Goal: Task Accomplishment & Management: Use online tool/utility

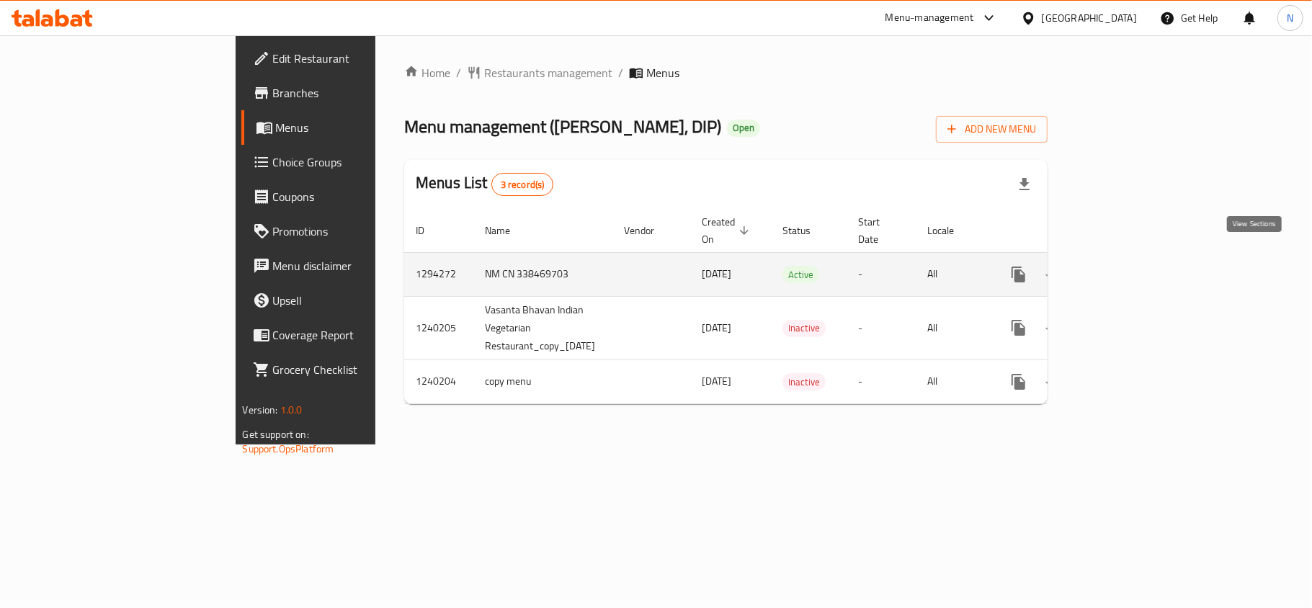
click at [1131, 266] on icon "enhanced table" at bounding box center [1121, 274] width 17 height 17
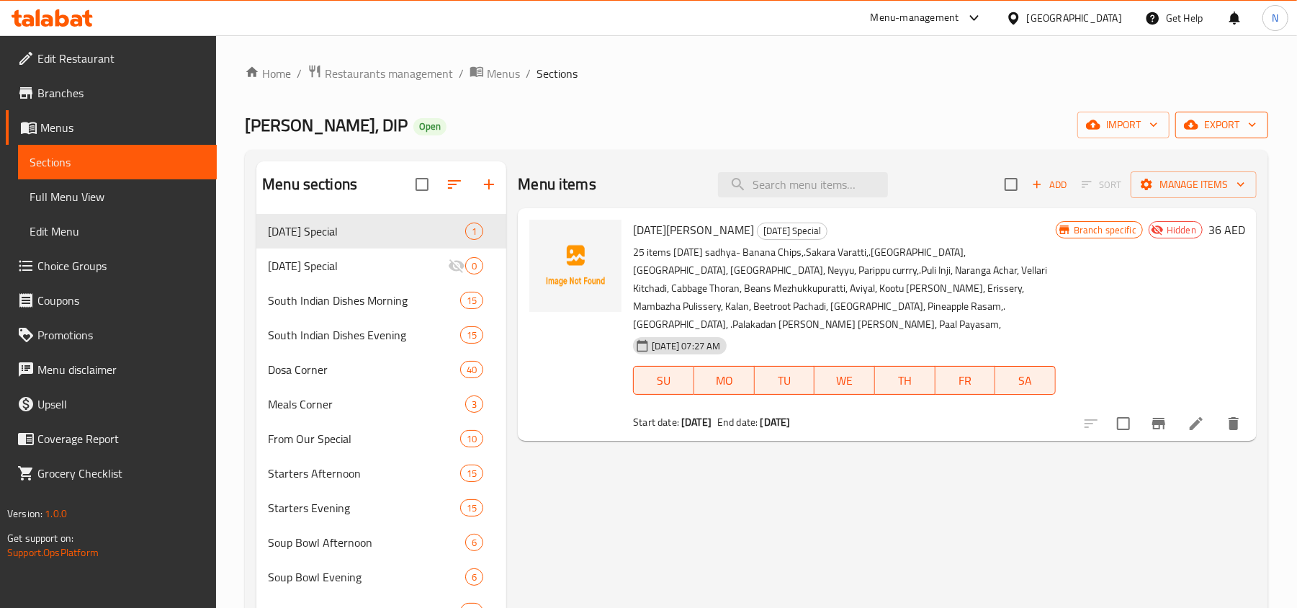
click at [1234, 121] on span "export" at bounding box center [1222, 125] width 70 height 18
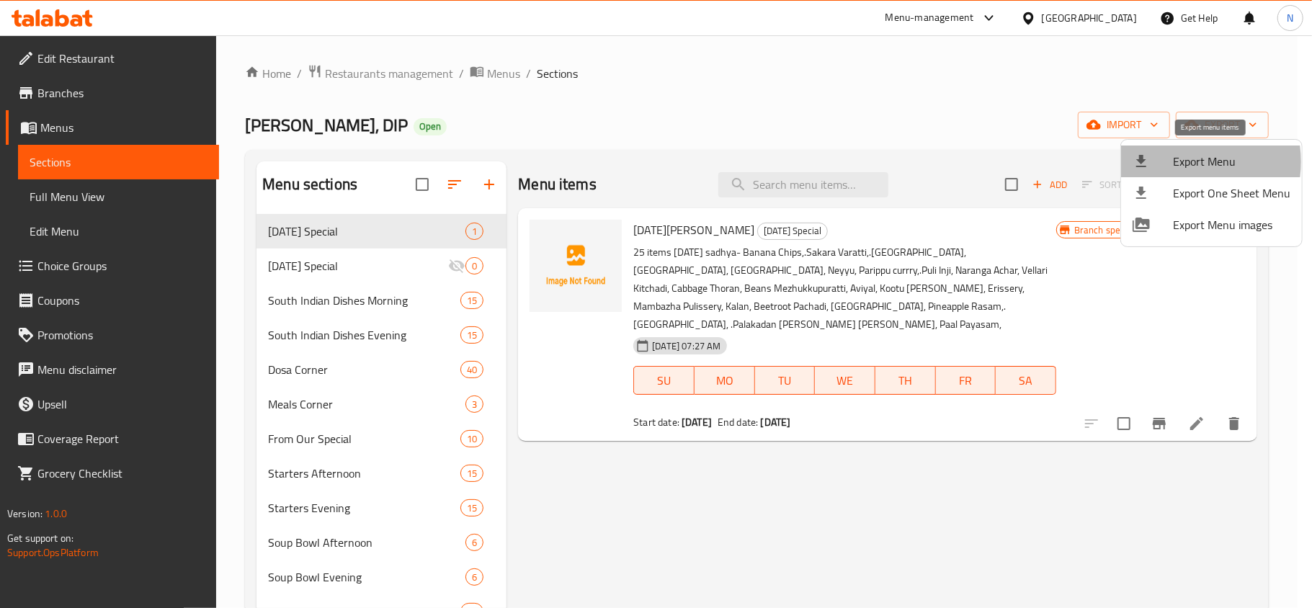
click at [1173, 161] on span "Export Menu" at bounding box center [1231, 161] width 117 height 17
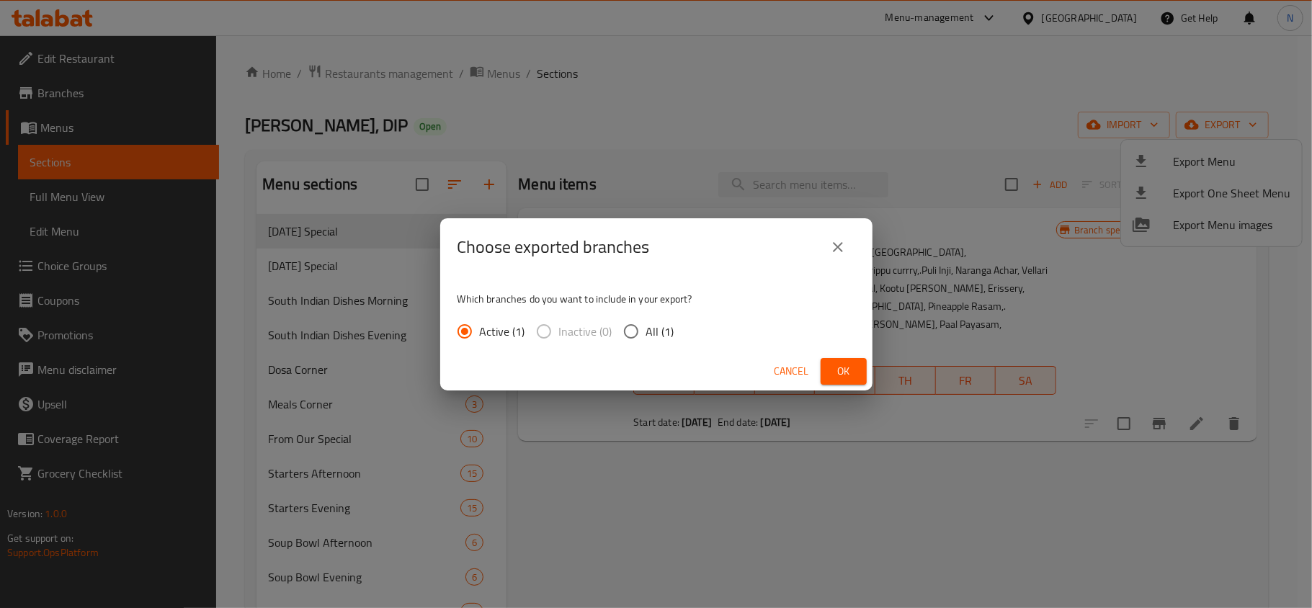
click at [664, 334] on span "All (1)" at bounding box center [660, 331] width 28 height 17
click at [646, 334] on input "All (1)" at bounding box center [631, 331] width 30 height 30
radio input "true"
click at [844, 370] on span "Ok" at bounding box center [843, 371] width 23 height 18
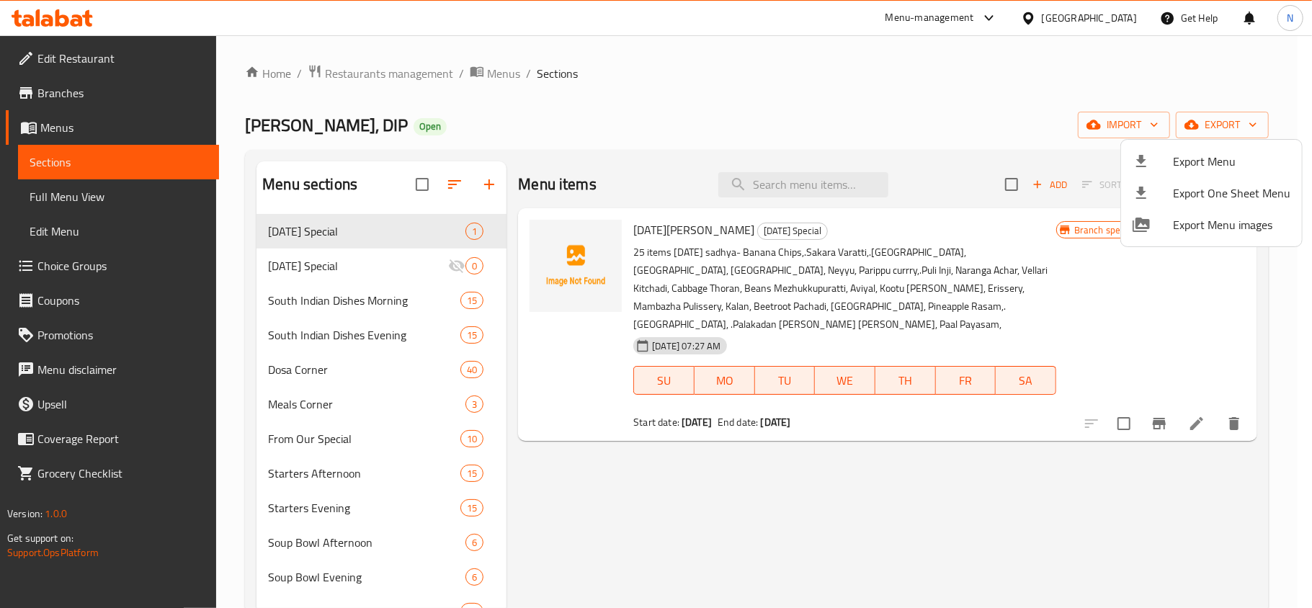
click at [586, 506] on div at bounding box center [656, 304] width 1312 height 608
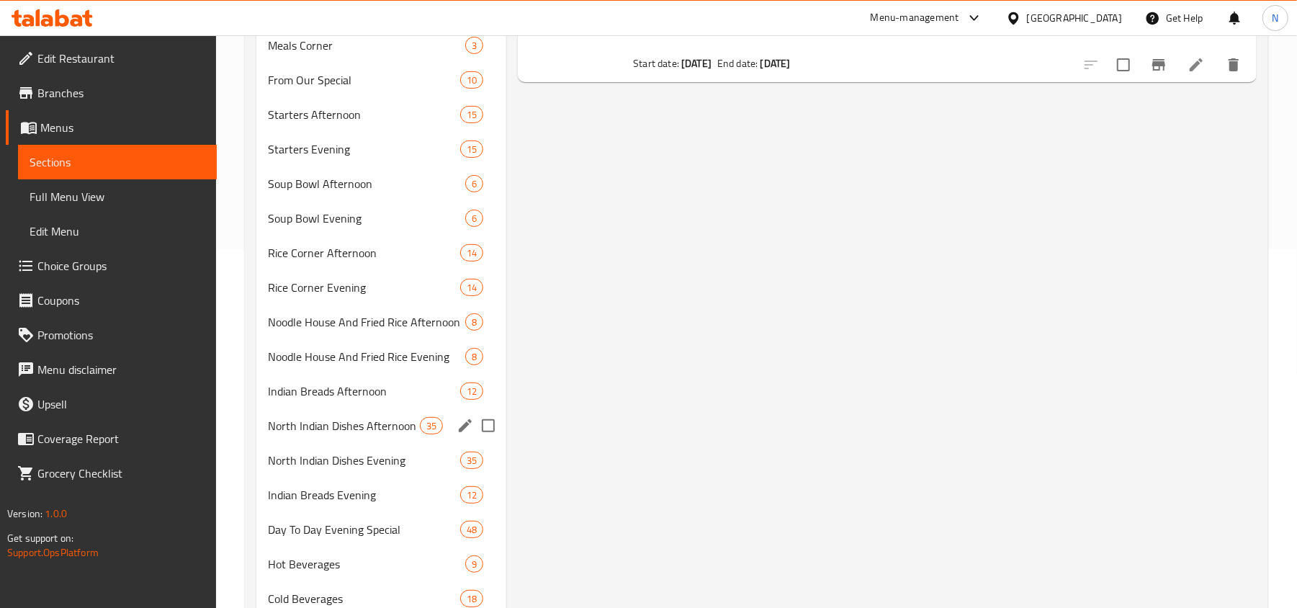
scroll to position [384, 0]
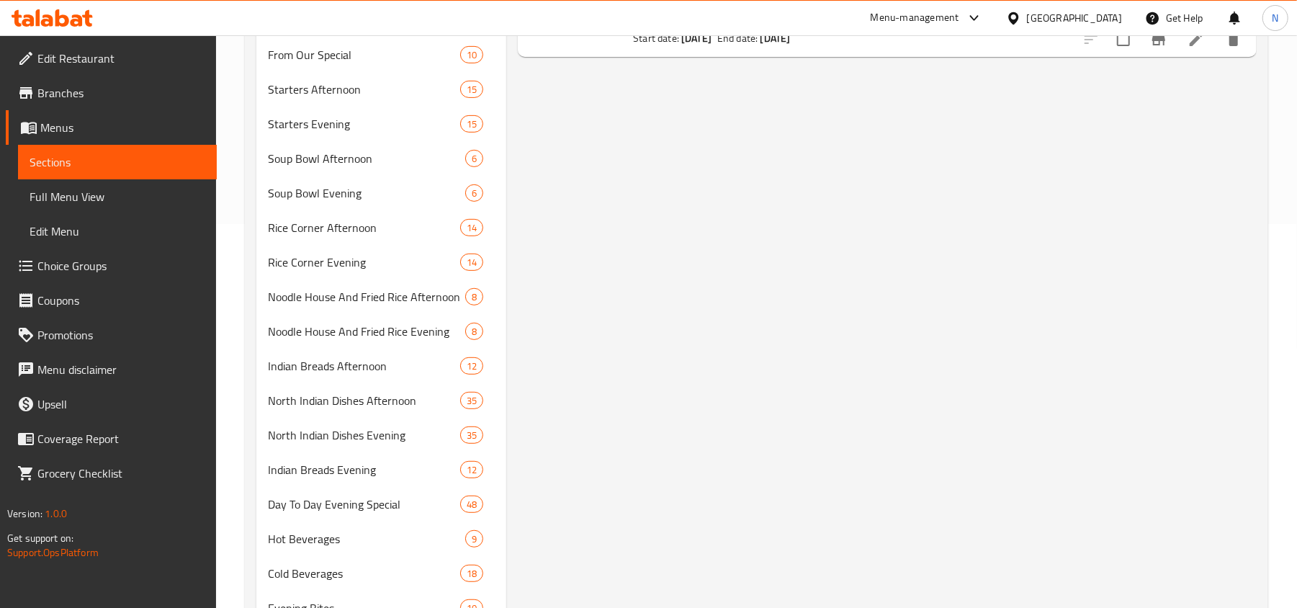
click at [73, 89] on span "Branches" at bounding box center [121, 92] width 168 height 17
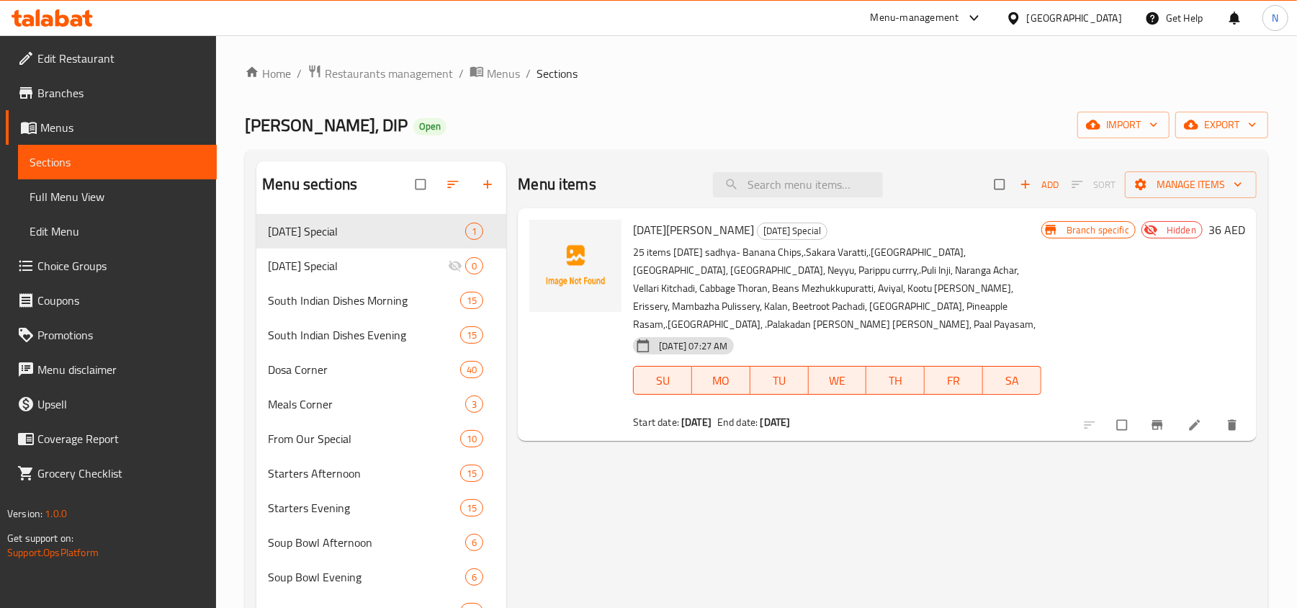
click at [1049, 14] on div "[GEOGRAPHIC_DATA]" at bounding box center [1074, 18] width 95 height 16
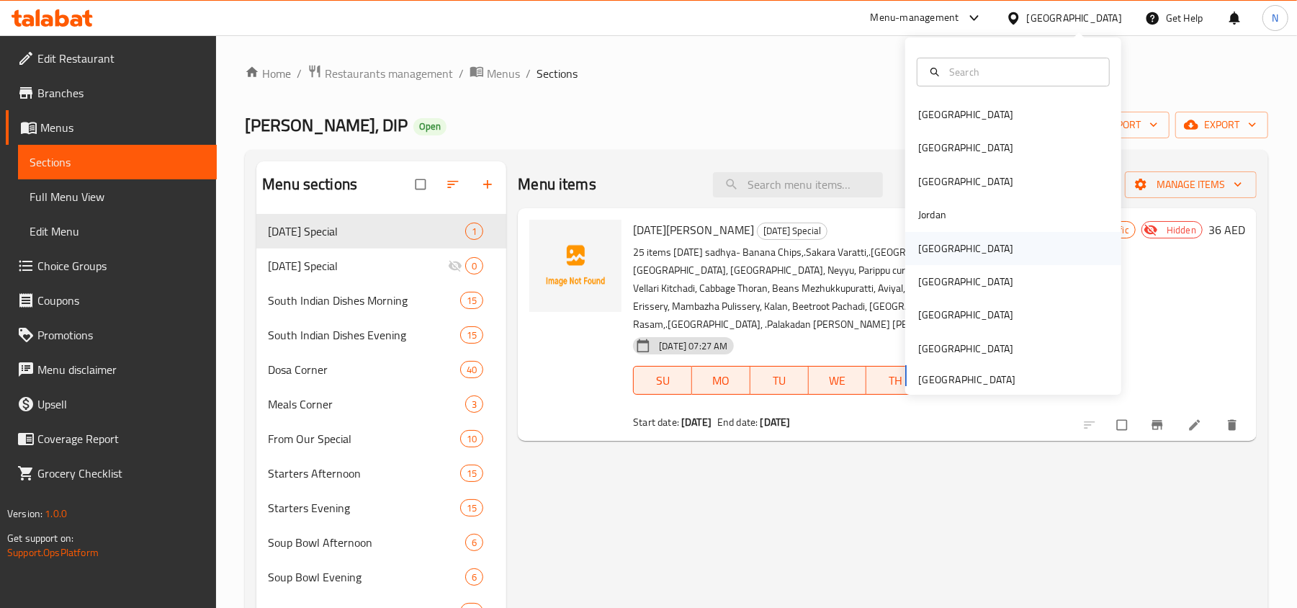
click at [918, 241] on div "[GEOGRAPHIC_DATA]" at bounding box center [965, 249] width 95 height 16
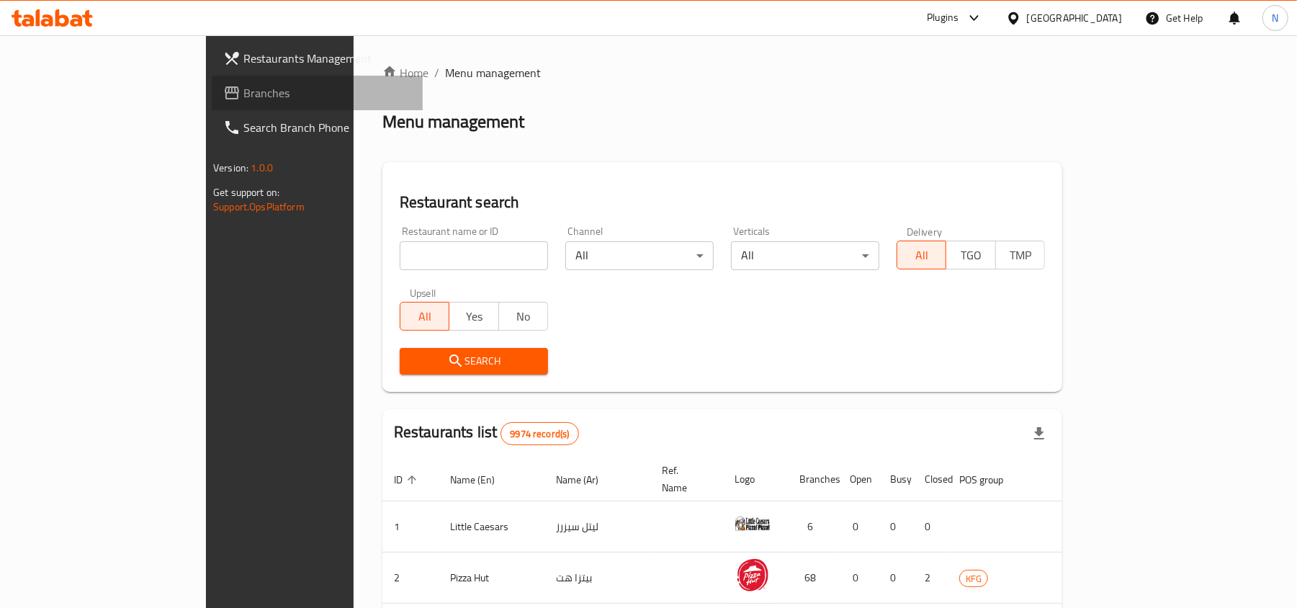
click at [243, 88] on span "Branches" at bounding box center [327, 92] width 168 height 17
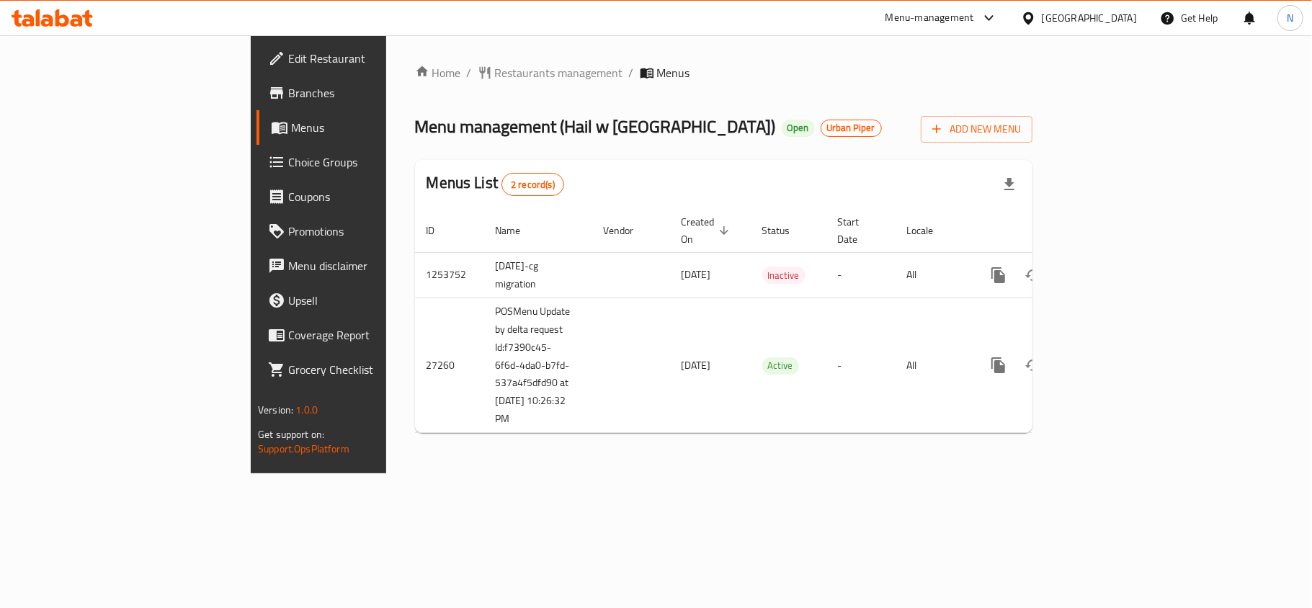
click at [288, 96] on span "Branches" at bounding box center [373, 92] width 170 height 17
